Goal: Task Accomplishment & Management: Use online tool/utility

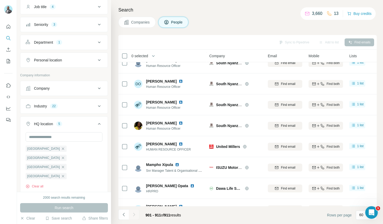
scroll to position [52, 0]
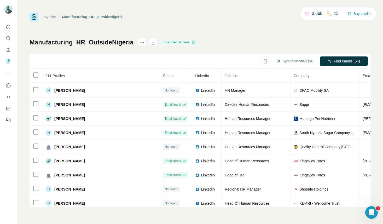
scroll to position [4079, 1]
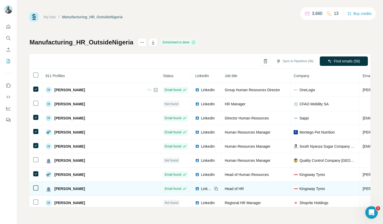
click at [32, 187] on td at bounding box center [36, 189] width 13 height 14
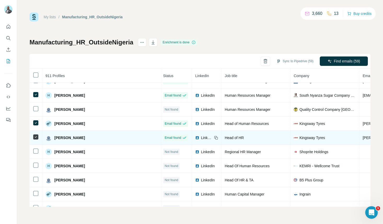
scroll to position [4189, 1]
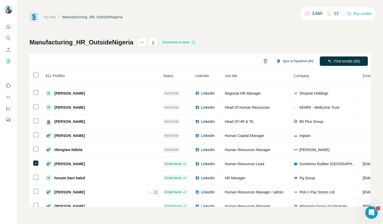
click at [290, 59] on button "Sync to Pipedrive (60)" at bounding box center [295, 61] width 44 height 8
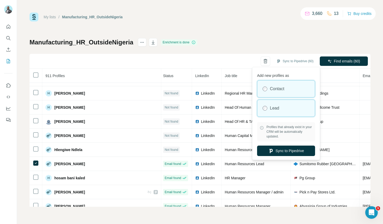
click at [274, 107] on label "Lead" at bounding box center [274, 108] width 9 height 6
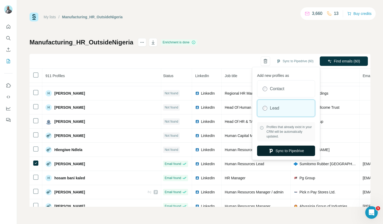
click at [283, 150] on button "Sync to Pipedrive" at bounding box center [286, 151] width 58 height 10
